Goal: Information Seeking & Learning: Learn about a topic

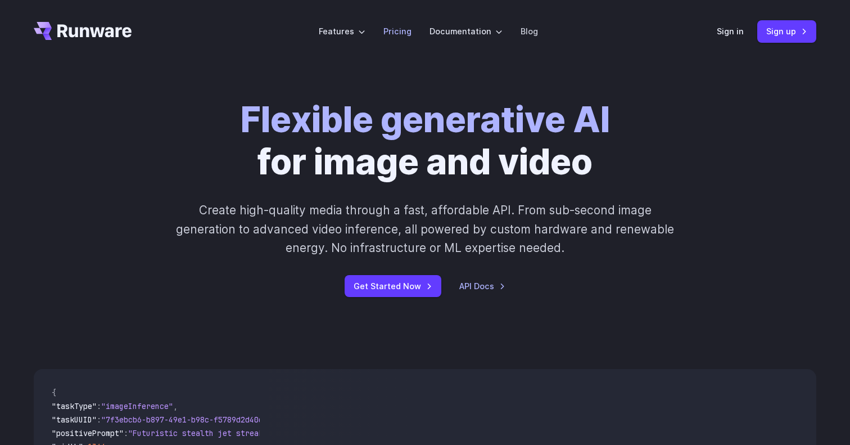
click at [395, 33] on link "Pricing" at bounding box center [397, 31] width 28 height 13
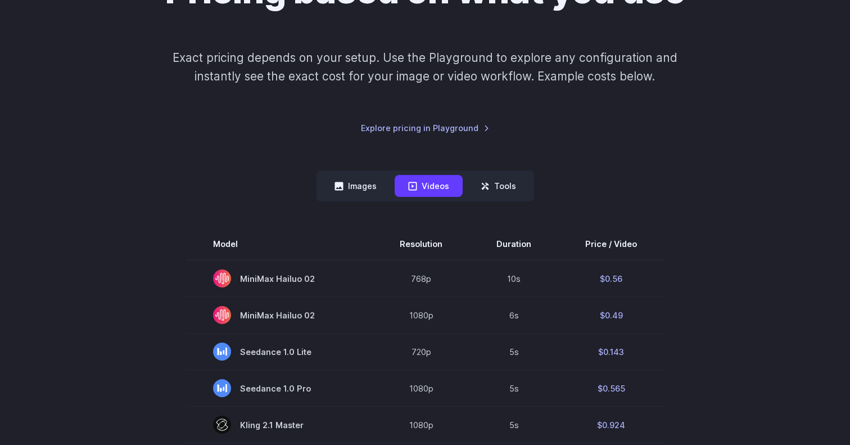
scroll to position [145, 0]
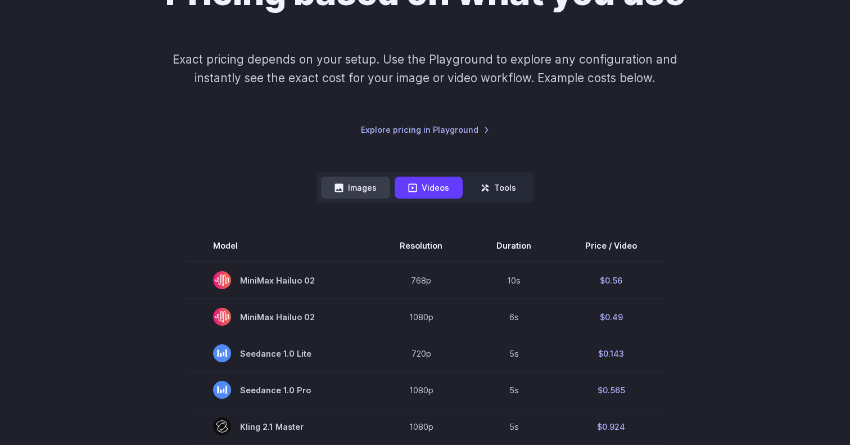
click at [358, 184] on button "Images" at bounding box center [355, 188] width 69 height 22
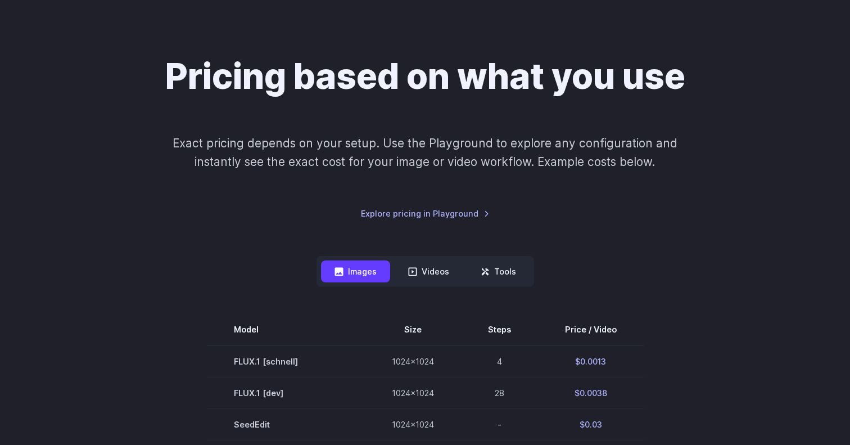
scroll to position [67, 0]
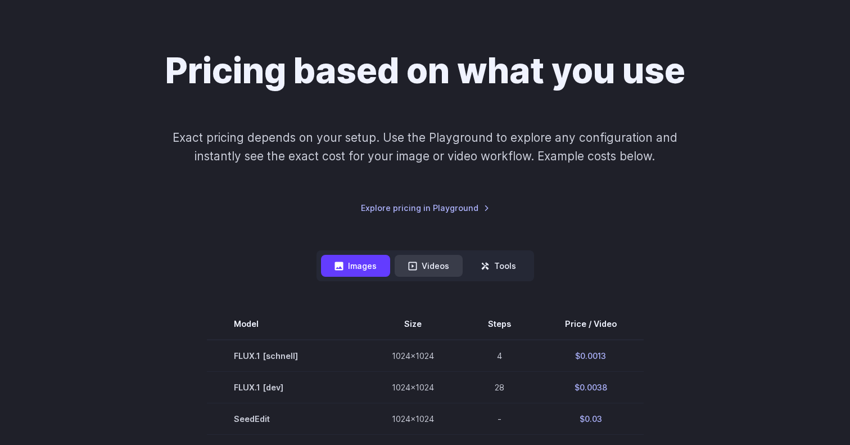
click at [432, 260] on button "Videos" at bounding box center [429, 266] width 68 height 22
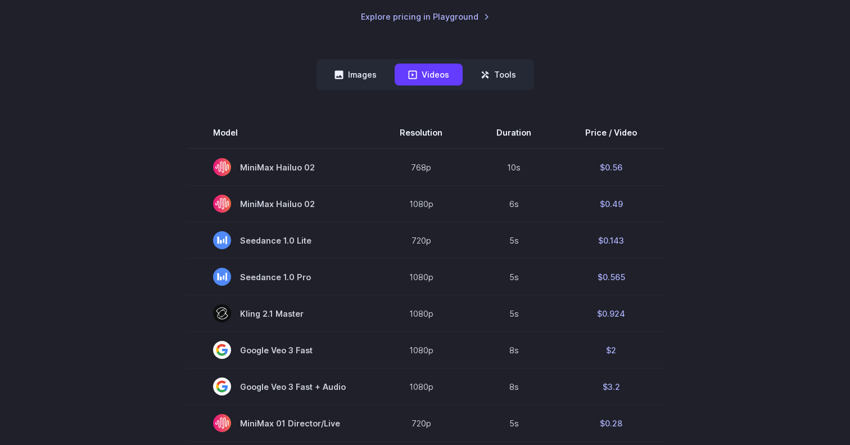
scroll to position [217, 0]
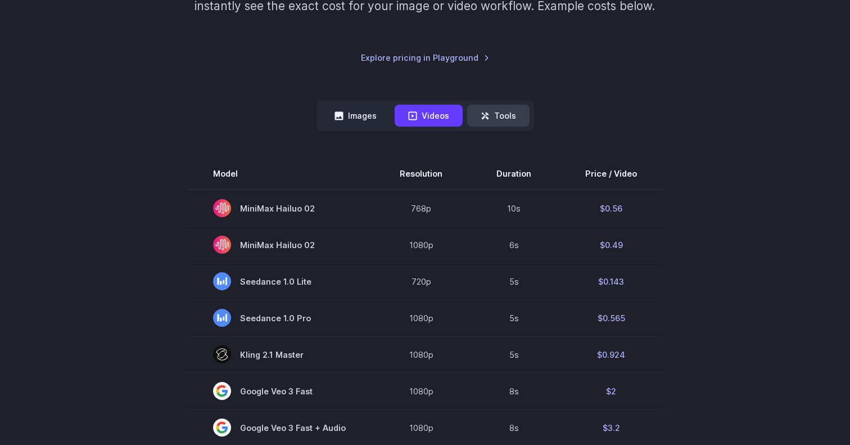
click at [496, 105] on button "Tools" at bounding box center [498, 116] width 62 height 22
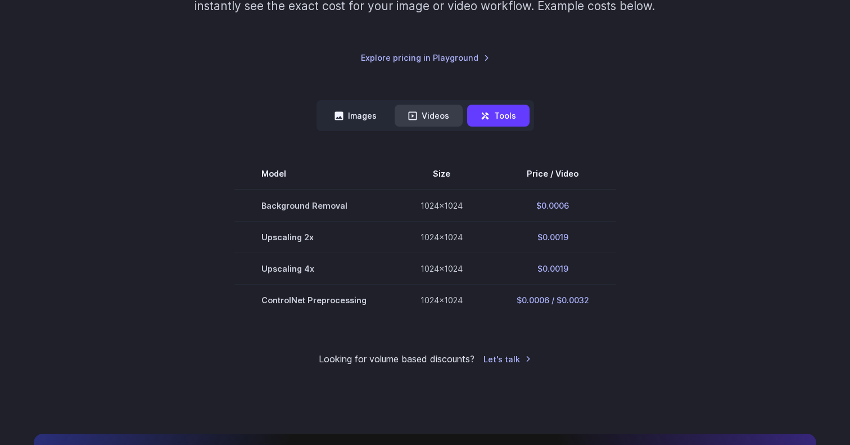
click at [437, 113] on button "Videos" at bounding box center [429, 116] width 68 height 22
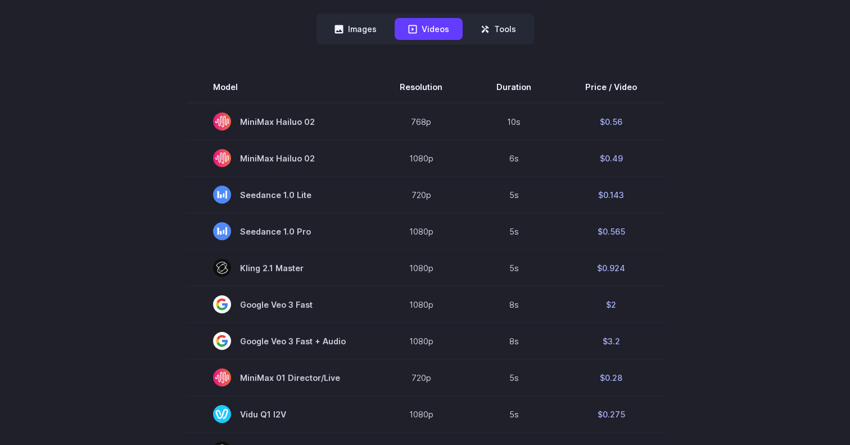
scroll to position [264, 0]
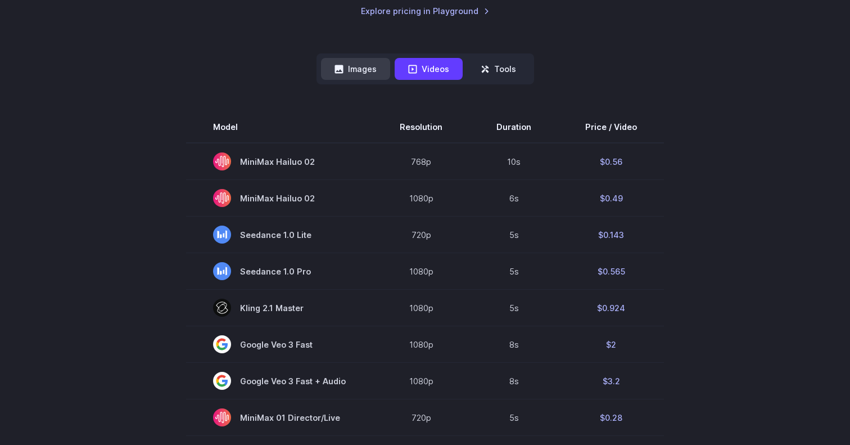
click at [354, 63] on button "Images" at bounding box center [355, 69] width 69 height 22
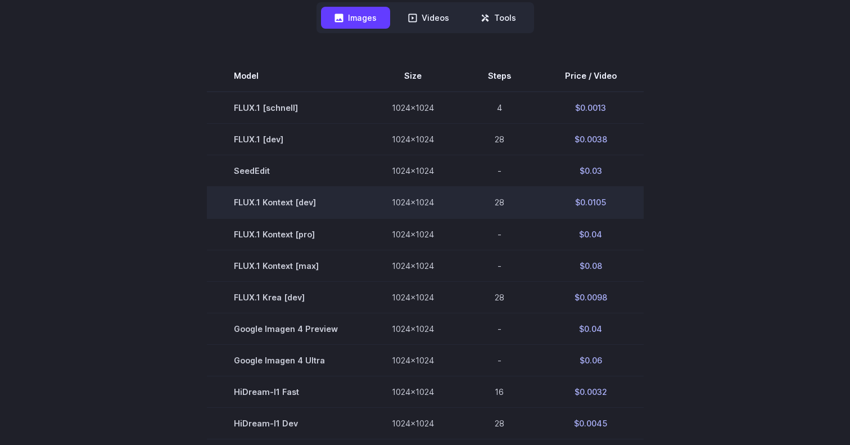
scroll to position [309, 0]
